Goal: Find specific page/section

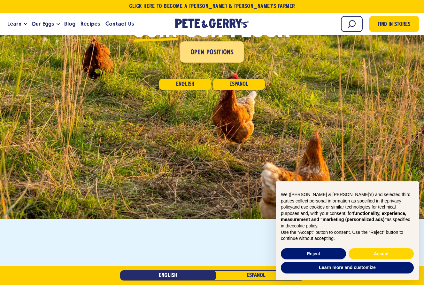
click at [218, 51] on span "Open Positions" at bounding box center [211, 53] width 43 height 10
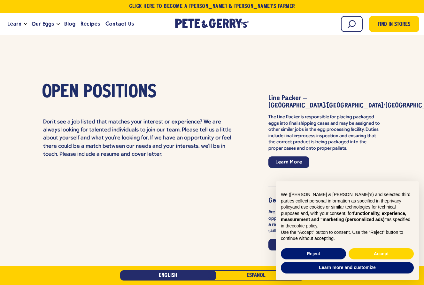
scroll to position [1466, 0]
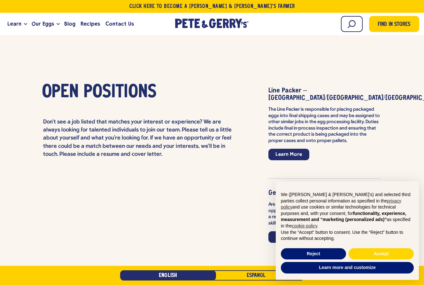
click at [379, 149] on p "Learn More" at bounding box center [324, 157] width 113 height 17
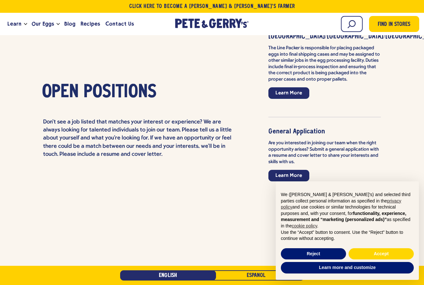
scroll to position [0, 0]
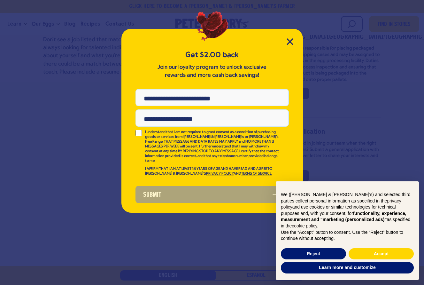
click at [295, 33] on div "Get $2.00 back Join our loyalty program to unlock exclusive rewards and more ca…" at bounding box center [211, 121] width 181 height 184
click at [291, 36] on div "Get $2.00 back Join our loyalty program to unlock exclusive rewards and more ca…" at bounding box center [211, 121] width 181 height 184
click at [288, 39] on icon "Close Modal" at bounding box center [290, 41] width 7 height 7
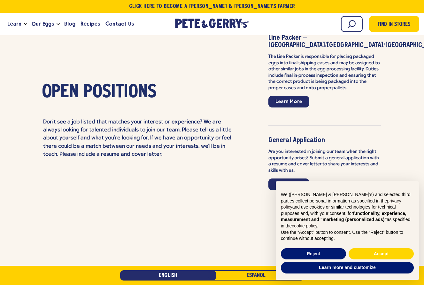
scroll to position [1527, 0]
